Goal: Task Accomplishment & Management: Manage account settings

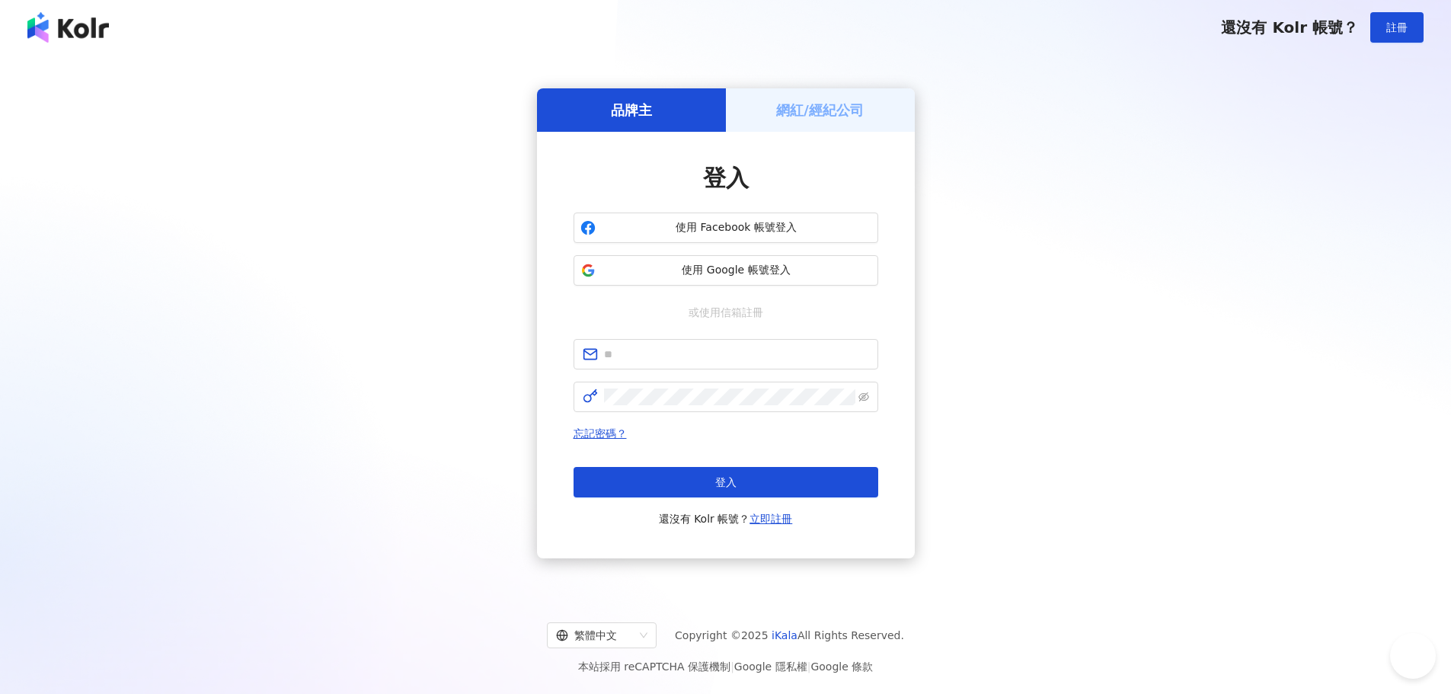
click at [815, 119] on h5 "網紅/經紀公司" at bounding box center [820, 110] width 88 height 19
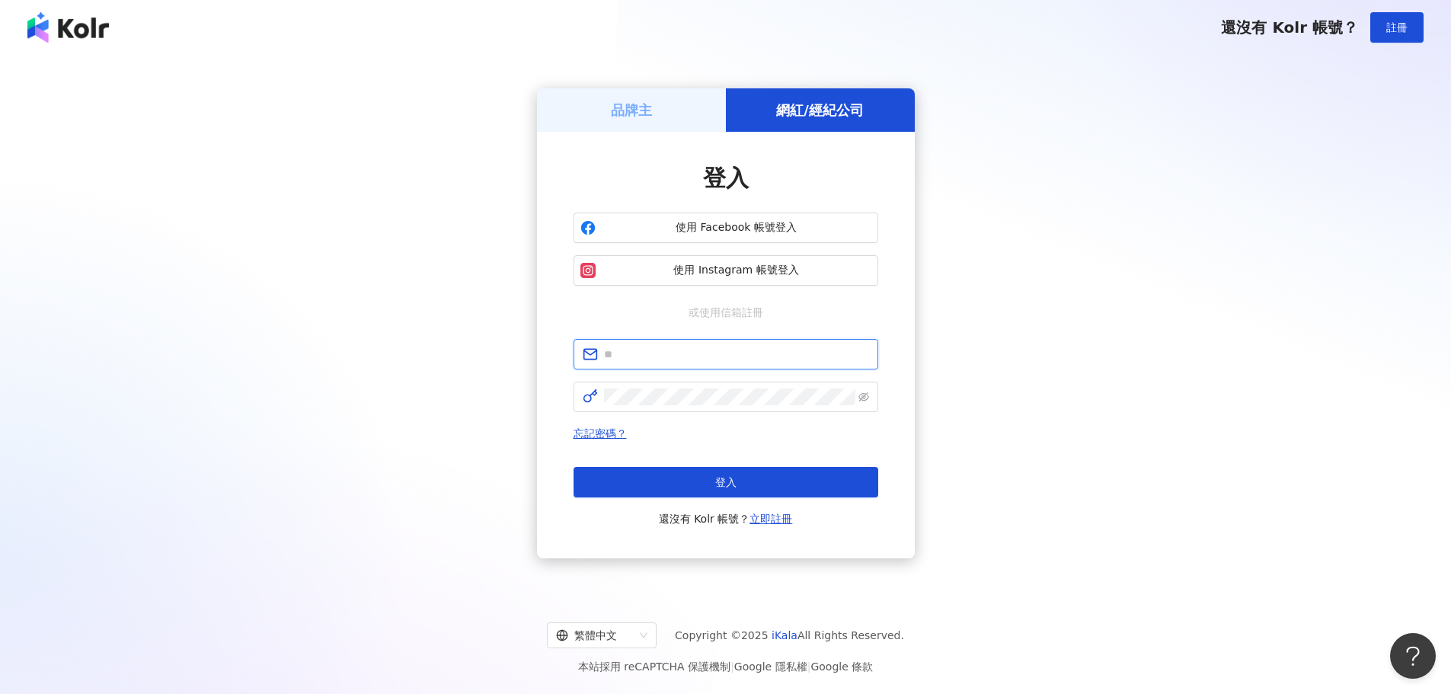
click at [709, 354] on input "text" at bounding box center [736, 354] width 265 height 17
type input "**********"
click button "登入" at bounding box center [726, 482] width 305 height 30
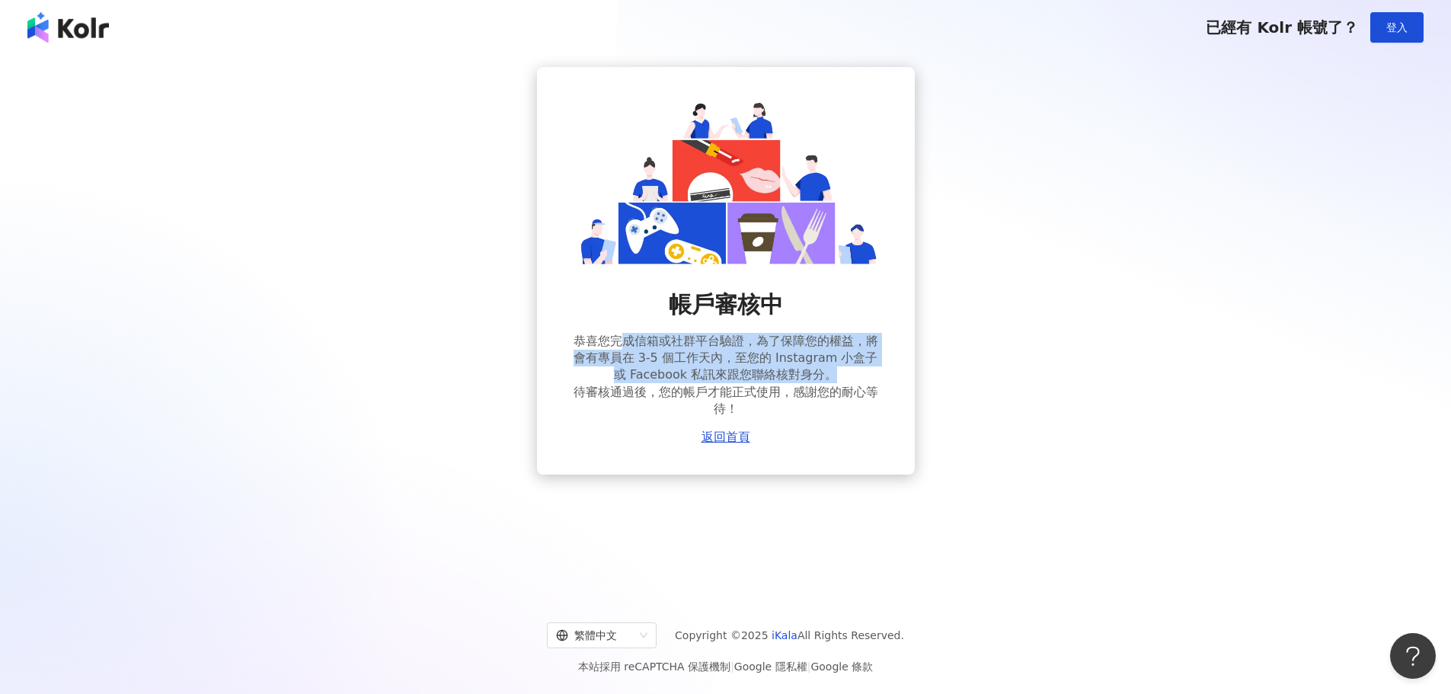
drag, startPoint x: 617, startPoint y: 336, endPoint x: 821, endPoint y: 372, distance: 207.4
click at [836, 376] on span "恭喜您完成信箱或社群平台驗證，為了保障您的權益，將會有專員在 3-5 個工作天內，至您的 Instagram 小盒子或 Facebook 私訊來跟您聯絡核對身…" at bounding box center [726, 375] width 305 height 85
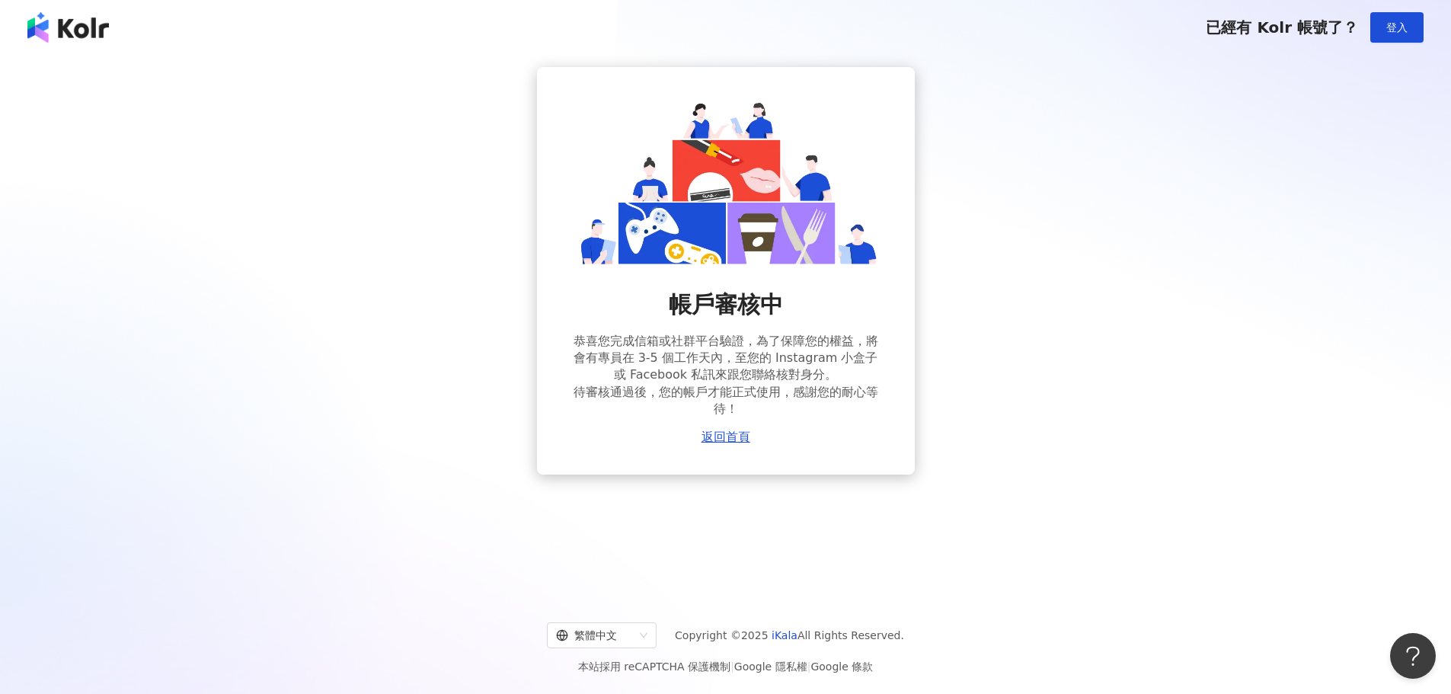
click at [816, 396] on span "恭喜您完成信箱或社群平台驗證，為了保障您的權益，將會有專員在 3-5 個工作天內，至您的 Instagram 小盒子或 Facebook 私訊來跟您聯絡核對身…" at bounding box center [726, 375] width 305 height 85
click at [733, 433] on link "返回首頁" at bounding box center [725, 437] width 49 height 14
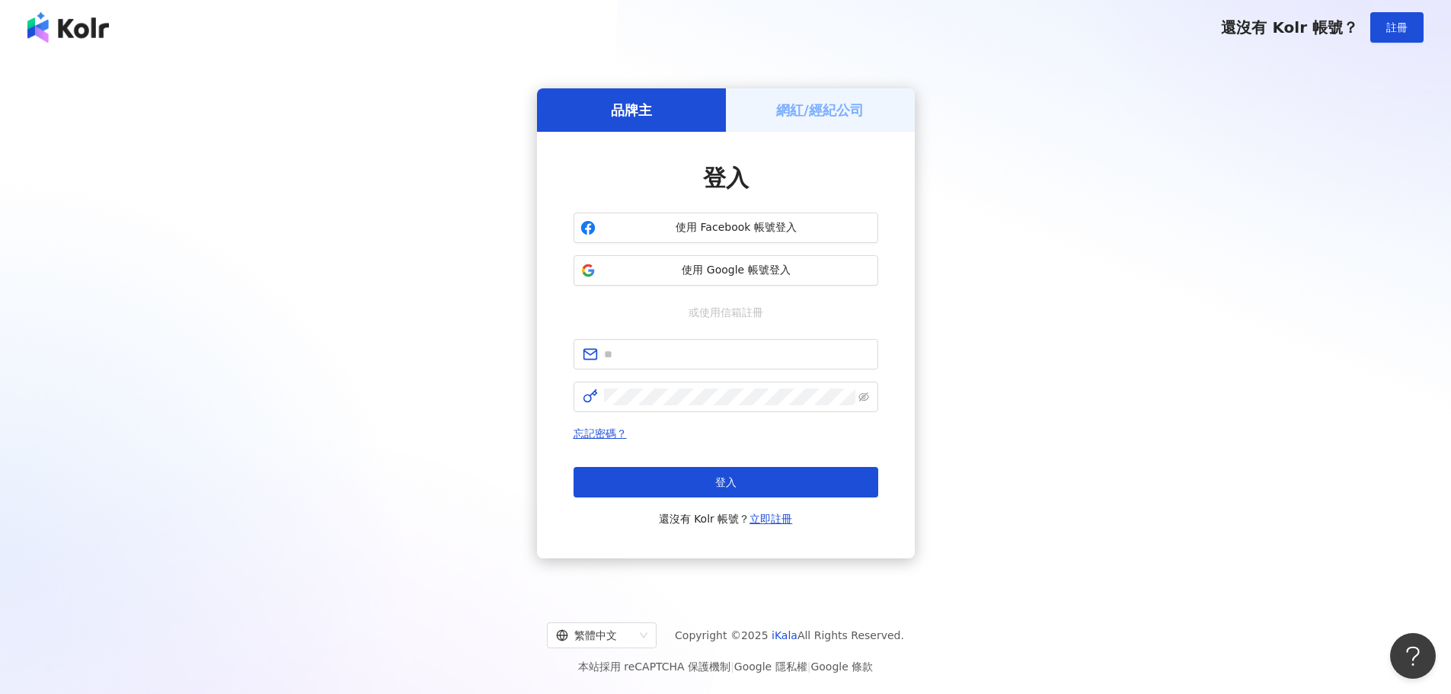
click at [50, 30] on img at bounding box center [67, 27] width 81 height 30
click at [61, 34] on img at bounding box center [67, 27] width 81 height 30
